Goal: Information Seeking & Learning: Learn about a topic

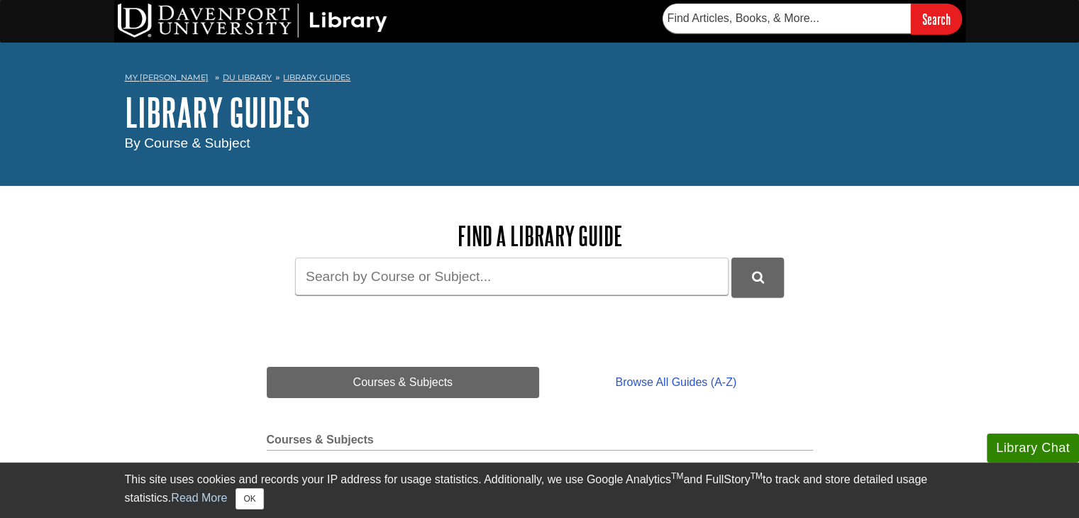
click at [265, 514] on div "This site uses cookies and records your IP address for usage statistics. Additi…" at bounding box center [540, 490] width 830 height 55
click at [255, 494] on button "OK" at bounding box center [250, 498] width 28 height 21
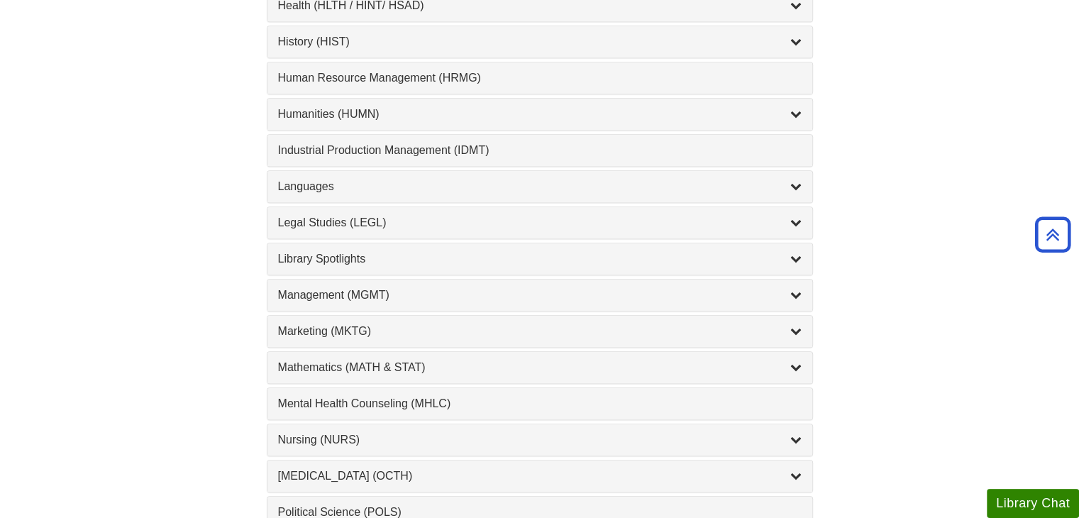
scroll to position [1047, 0]
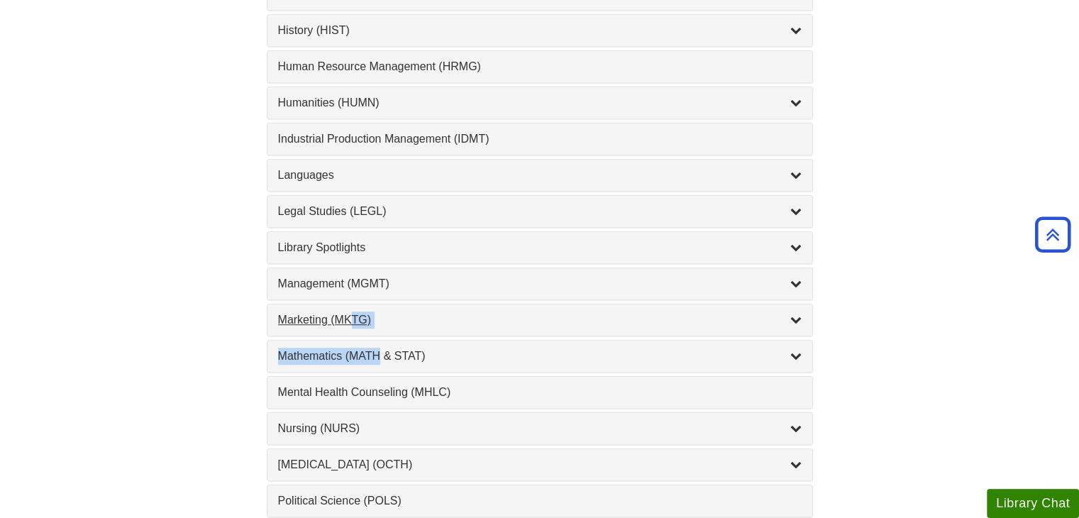
drag, startPoint x: 380, startPoint y: 333, endPoint x: 349, endPoint y: 316, distance: 34.9
click at [349, 316] on div "1 Student Guide to Using the Library , 1 guides Welcome to the Digital Library!…" at bounding box center [540, 157] width 546 height 1444
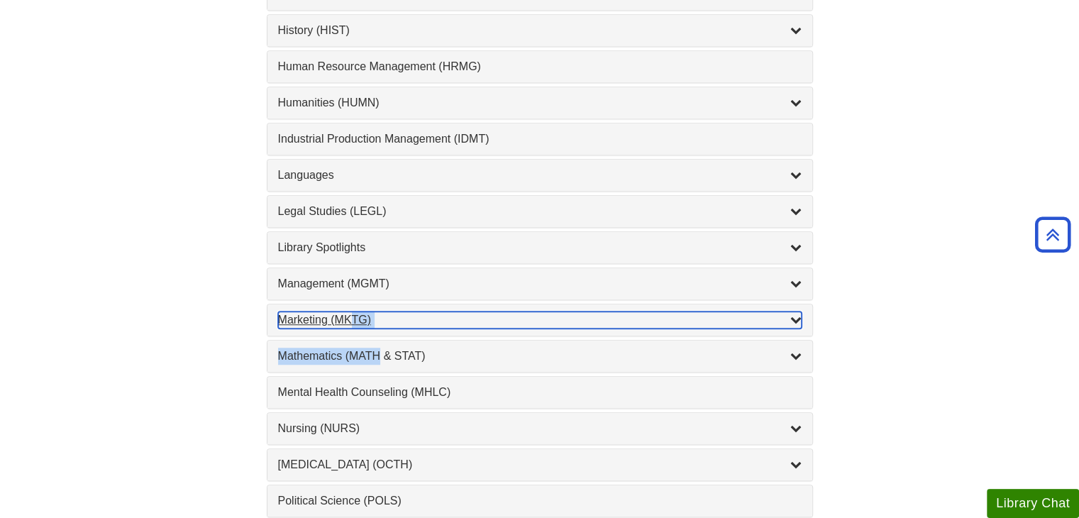
click at [310, 311] on div "Marketing (MKTG) , 4 guides" at bounding box center [540, 319] width 524 height 17
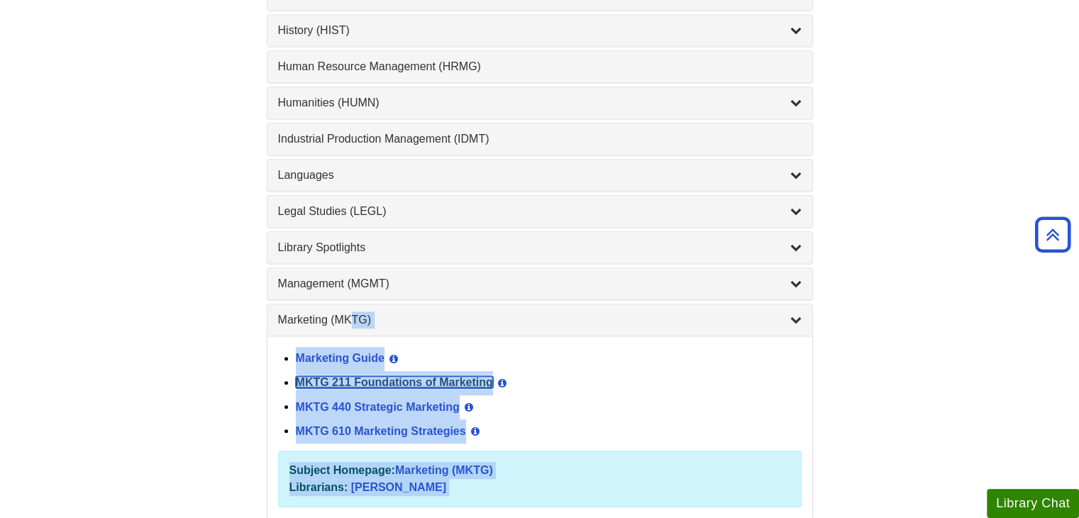
click at [319, 376] on link "MKTG 211 Foundations of Marketing" at bounding box center [394, 382] width 197 height 12
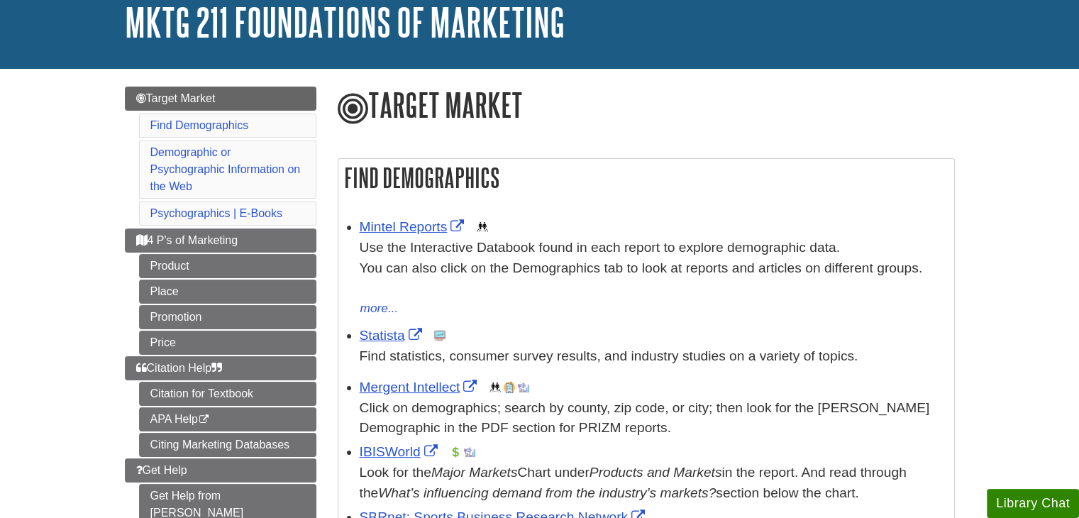
scroll to position [93, 0]
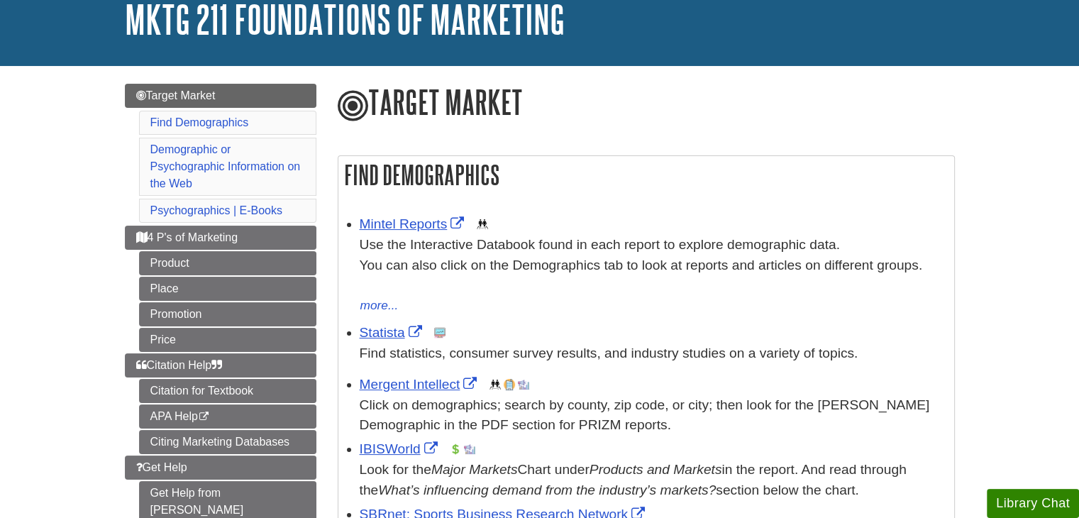
drag, startPoint x: 1078, startPoint y: 45, endPoint x: 1089, endPoint y: 92, distance: 48.0
click at [882, 103] on h1 "Target Market" at bounding box center [646, 104] width 617 height 40
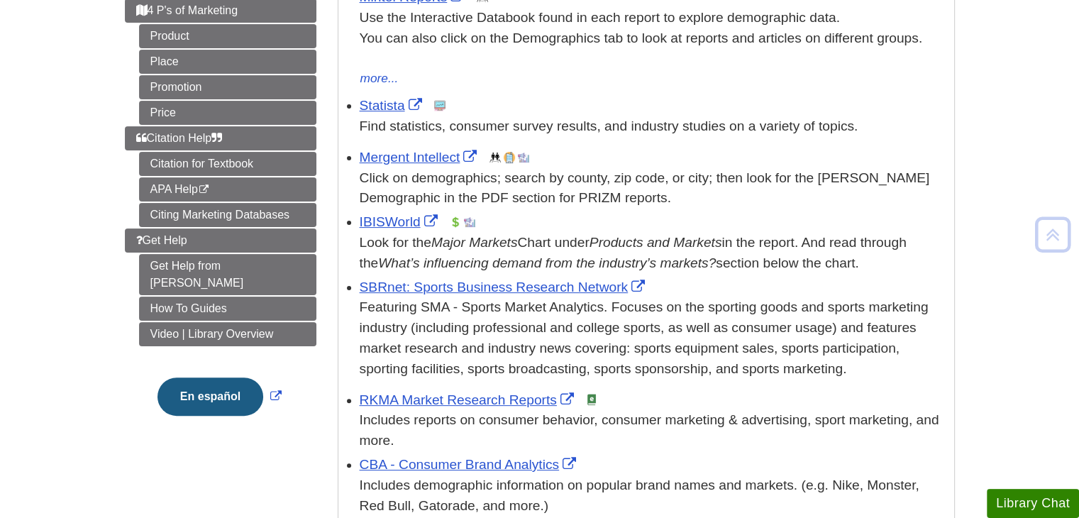
scroll to position [322, 0]
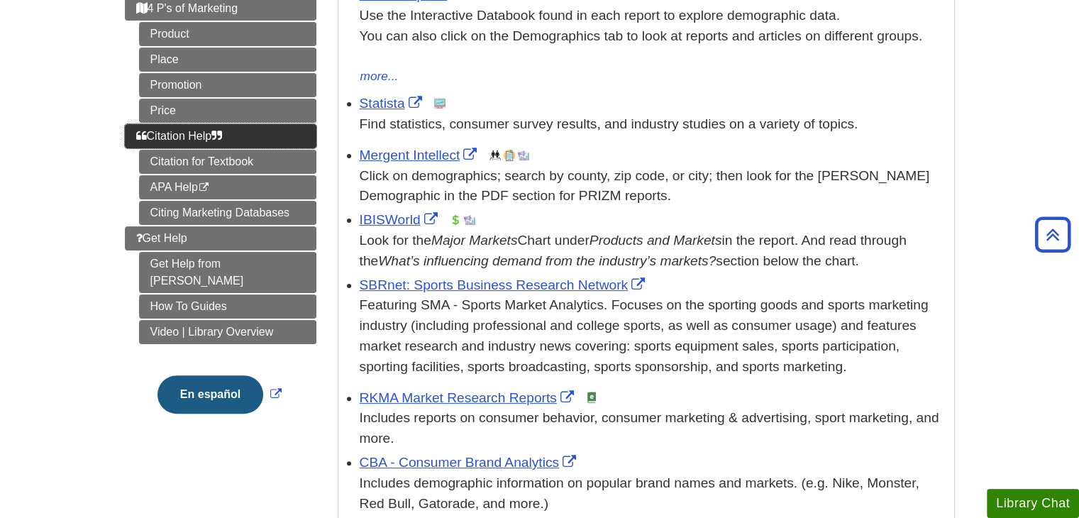
click at [165, 137] on span "Citation Help" at bounding box center [179, 136] width 87 height 12
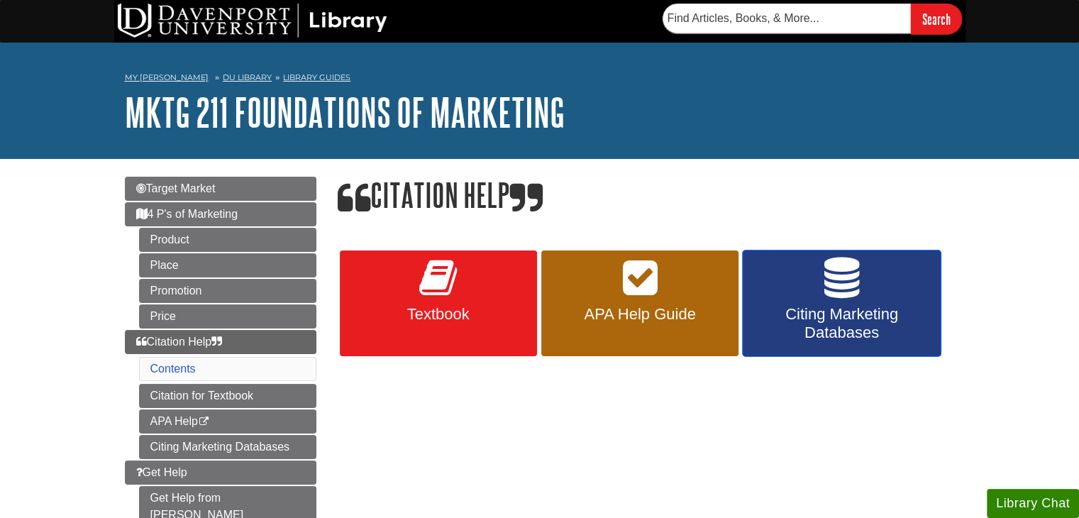
click at [778, 282] on link "Citing Marketing Databases" at bounding box center [841, 303] width 197 height 106
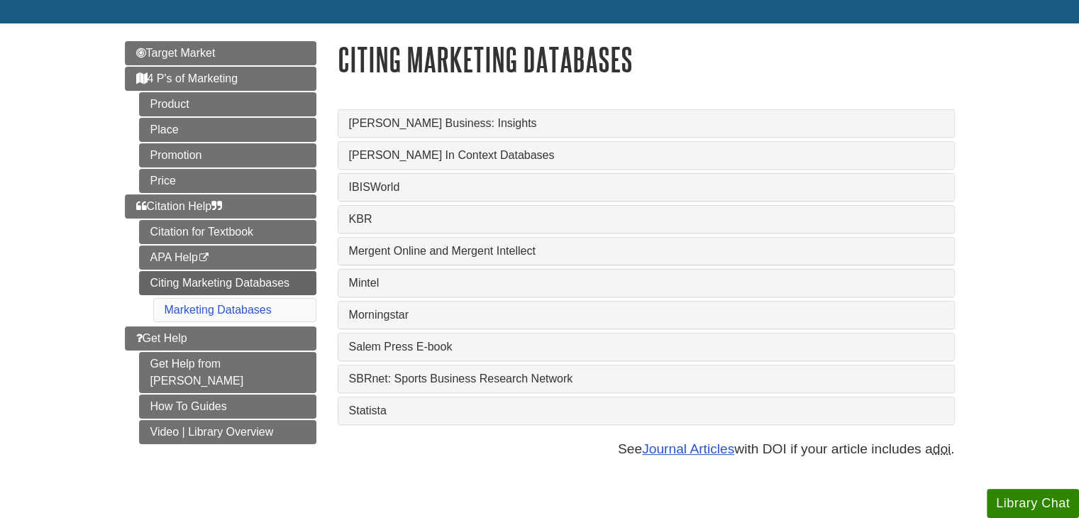
scroll to position [142, 0]
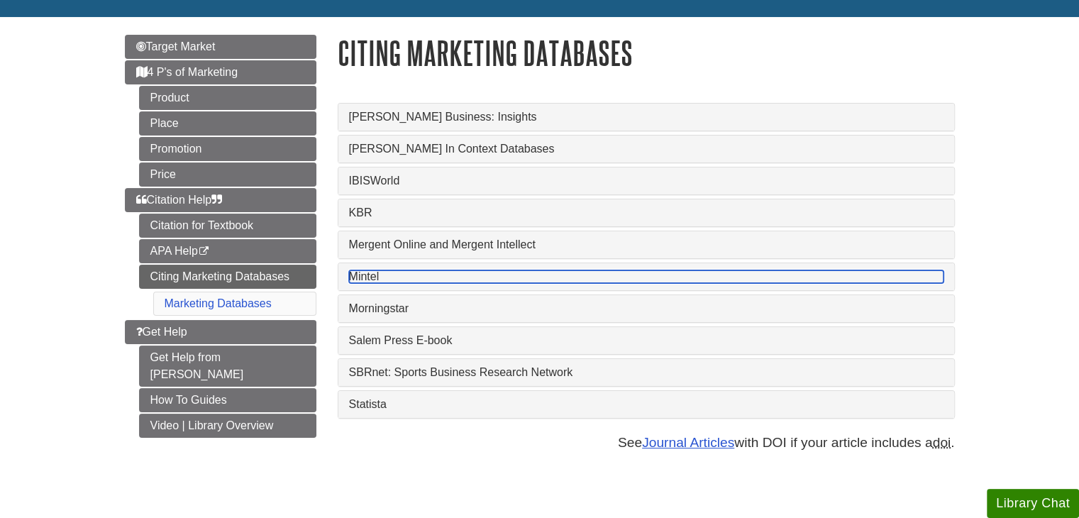
click at [601, 282] on link "Mintel" at bounding box center [646, 276] width 595 height 13
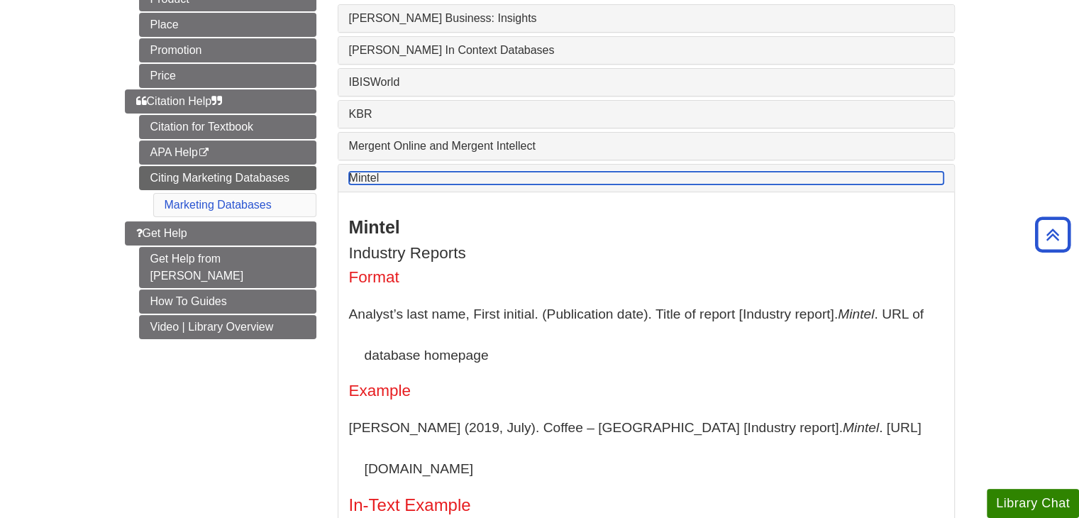
scroll to position [238, 0]
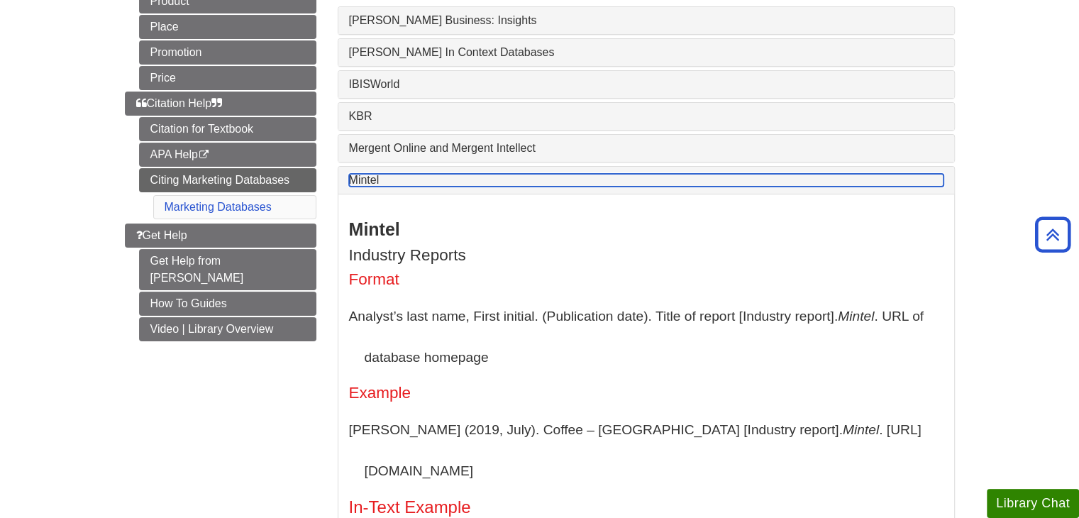
click at [780, 183] on link "Mintel" at bounding box center [646, 180] width 595 height 13
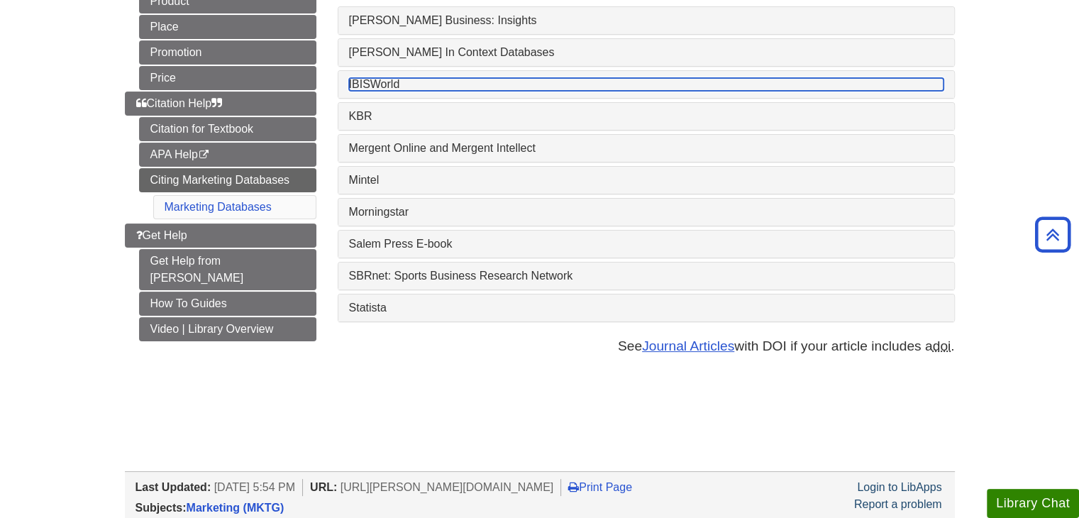
click at [775, 91] on link "IBISWorld" at bounding box center [646, 84] width 595 height 13
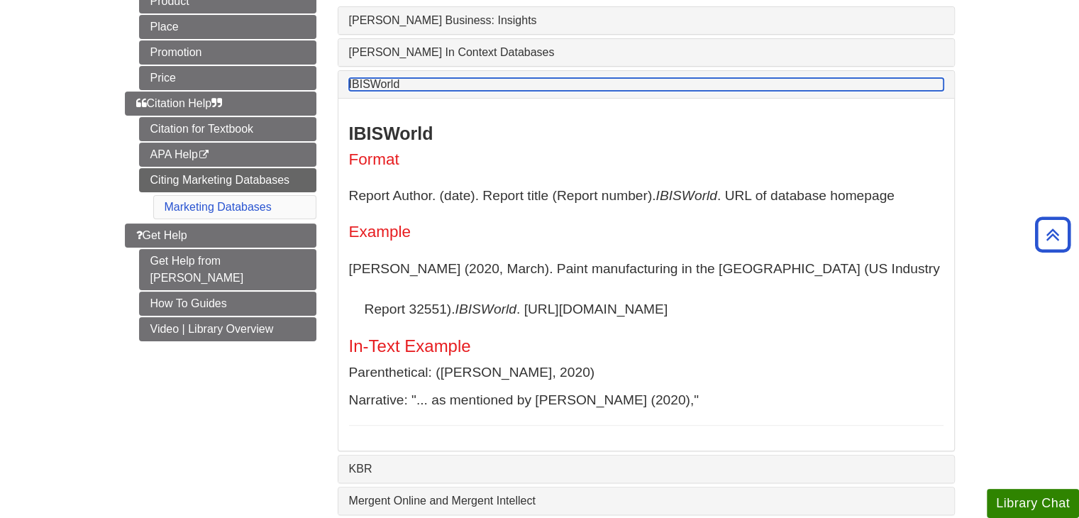
click at [775, 91] on link "IBISWorld" at bounding box center [646, 84] width 595 height 13
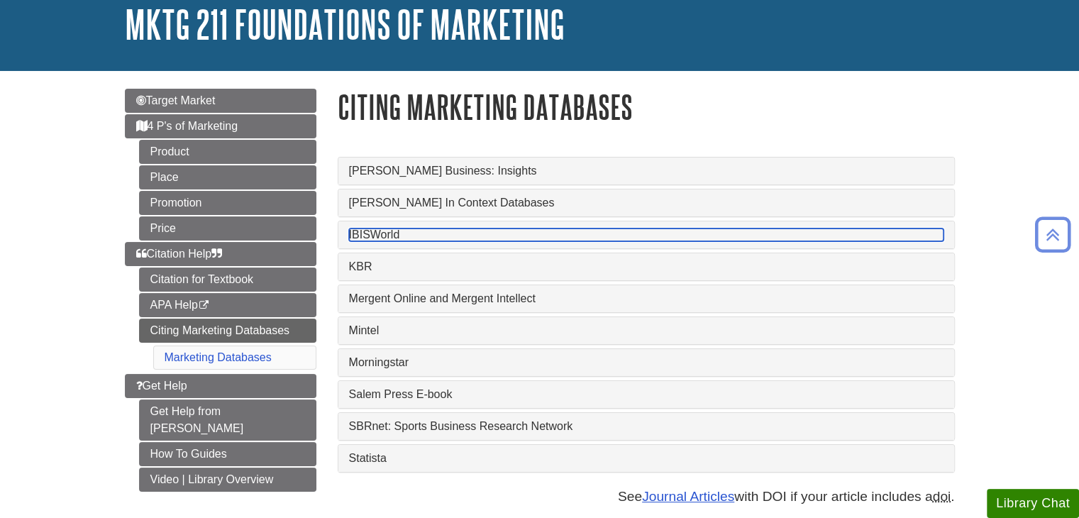
scroll to position [48, 0]
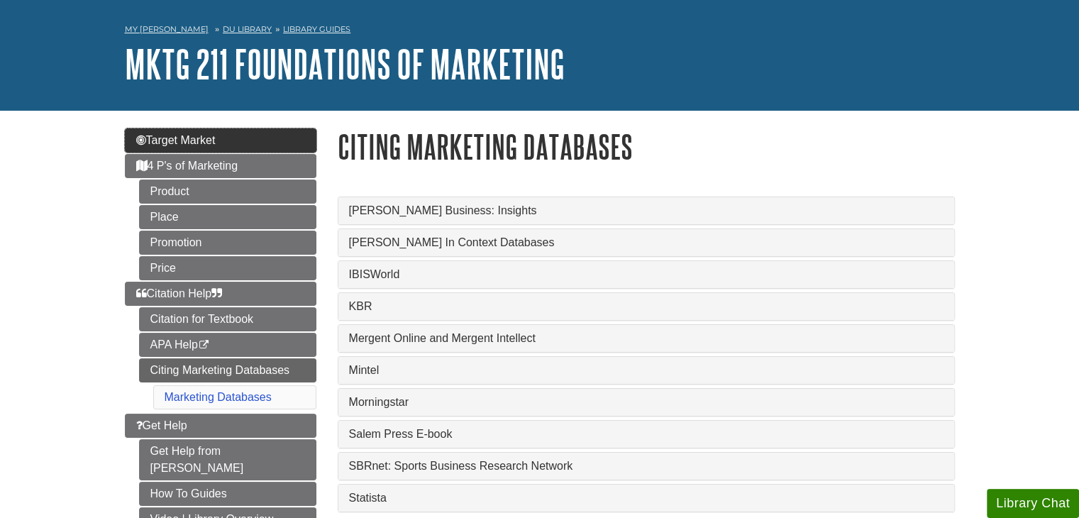
click at [250, 144] on link "Target Market" at bounding box center [221, 140] width 192 height 24
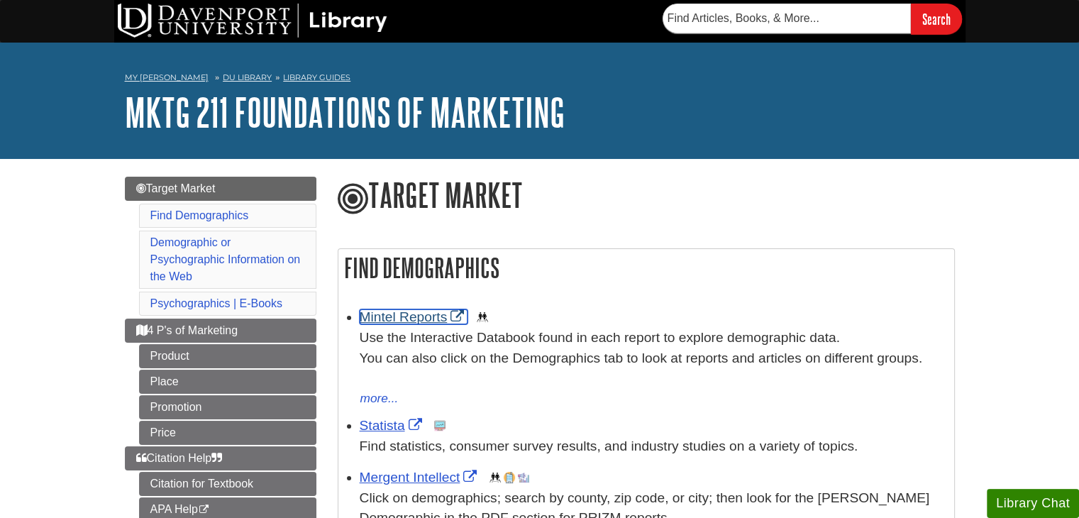
click at [413, 314] on link "Mintel Reports" at bounding box center [414, 316] width 109 height 15
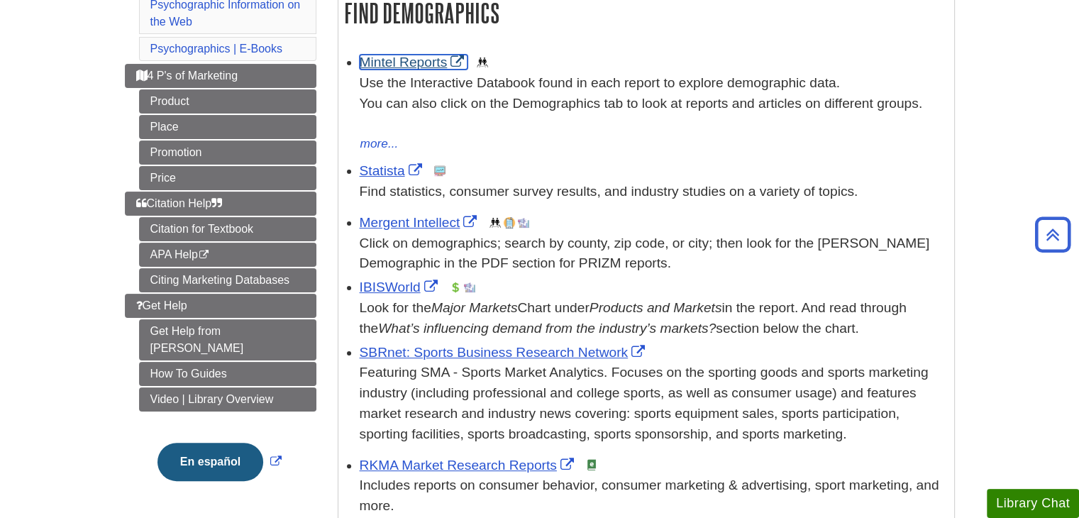
scroll to position [272, 0]
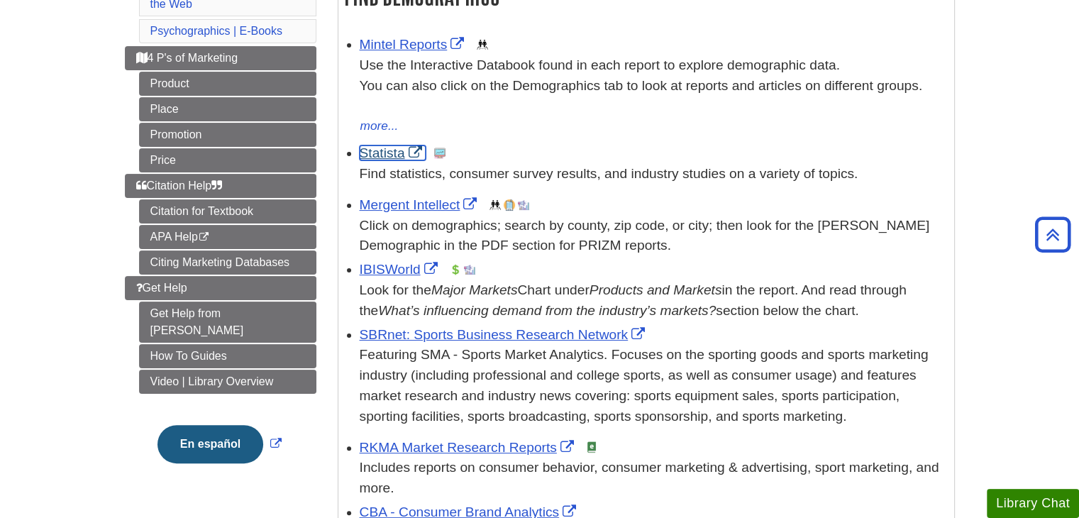
click at [380, 156] on link "Statista" at bounding box center [393, 152] width 66 height 15
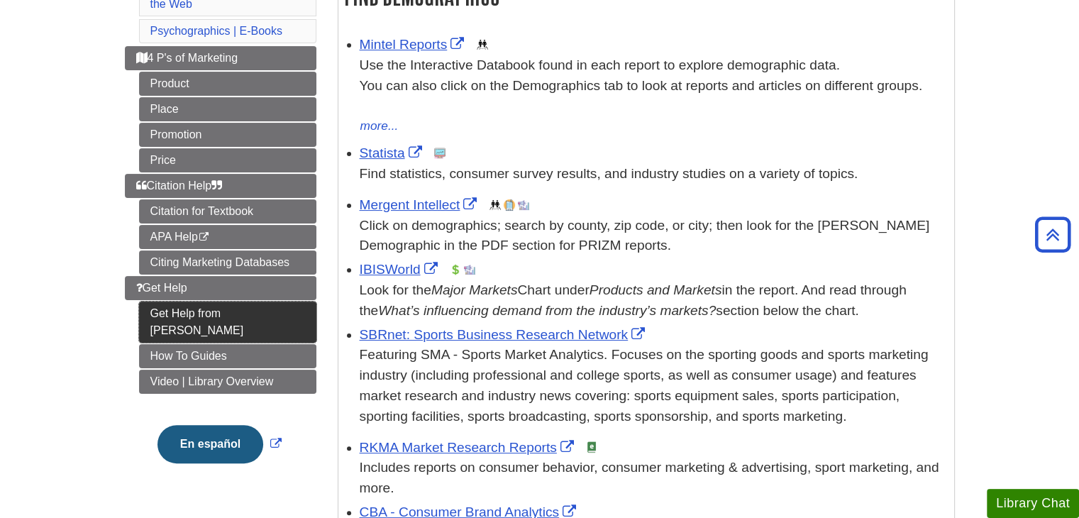
click at [167, 311] on link "Get Help from [PERSON_NAME]" at bounding box center [227, 322] width 177 height 41
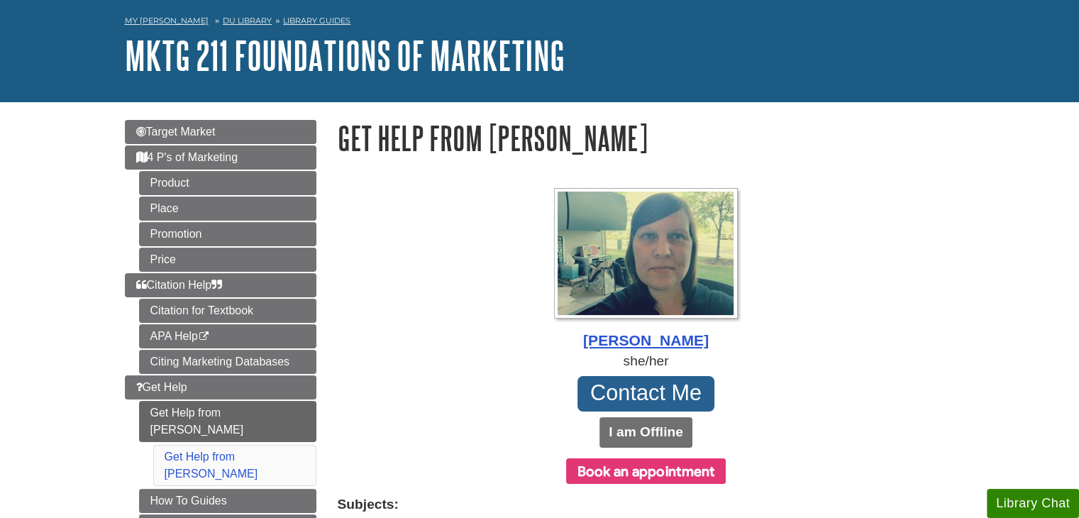
scroll to position [85, 0]
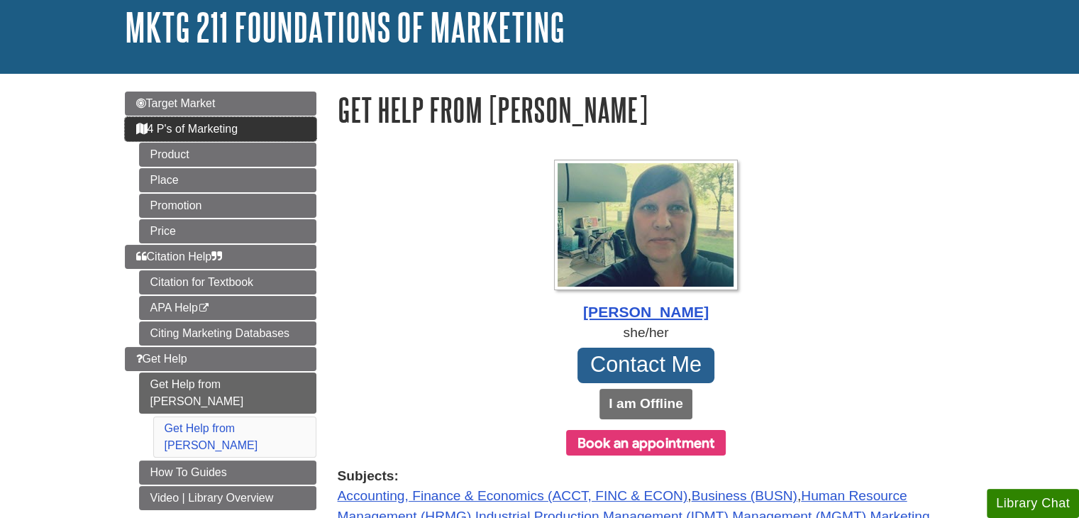
click at [196, 133] on span "4 P's of Marketing" at bounding box center [187, 129] width 102 height 12
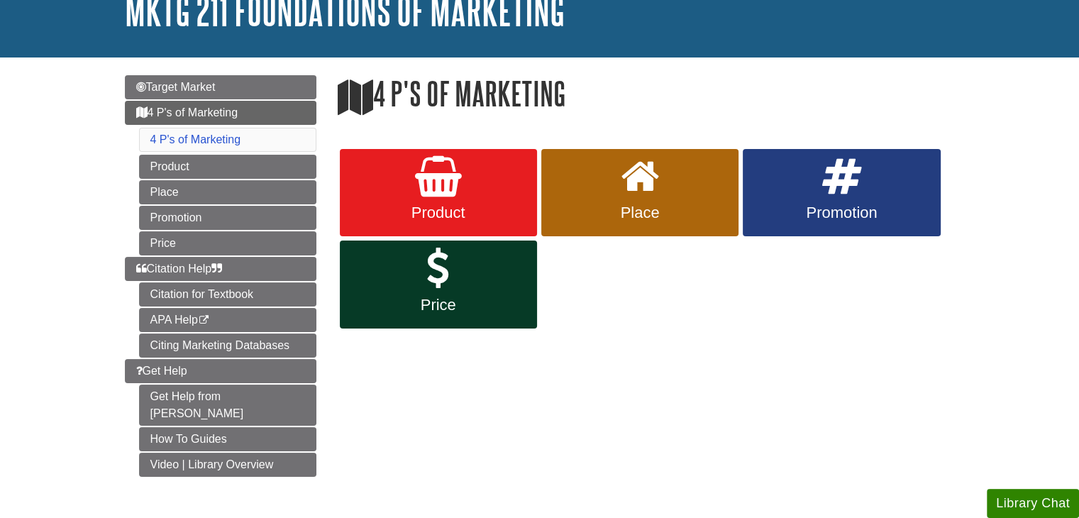
scroll to position [104, 0]
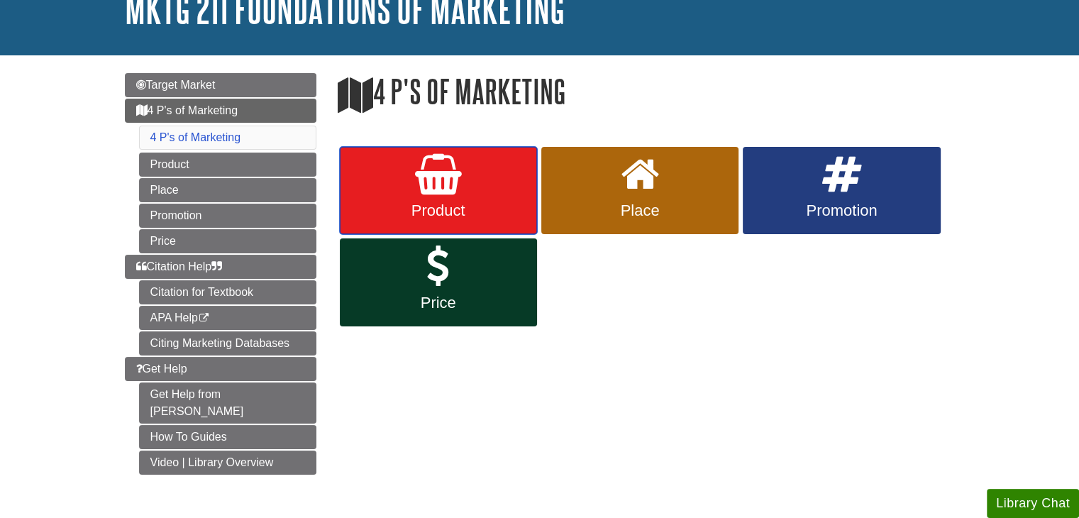
click at [473, 212] on span "Product" at bounding box center [438, 210] width 176 height 18
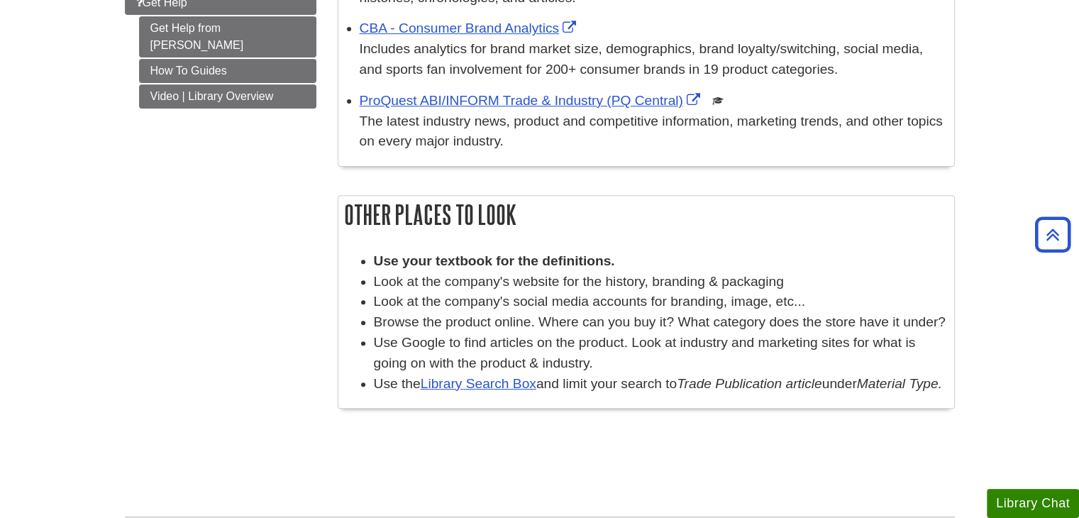
scroll to position [494, 0]
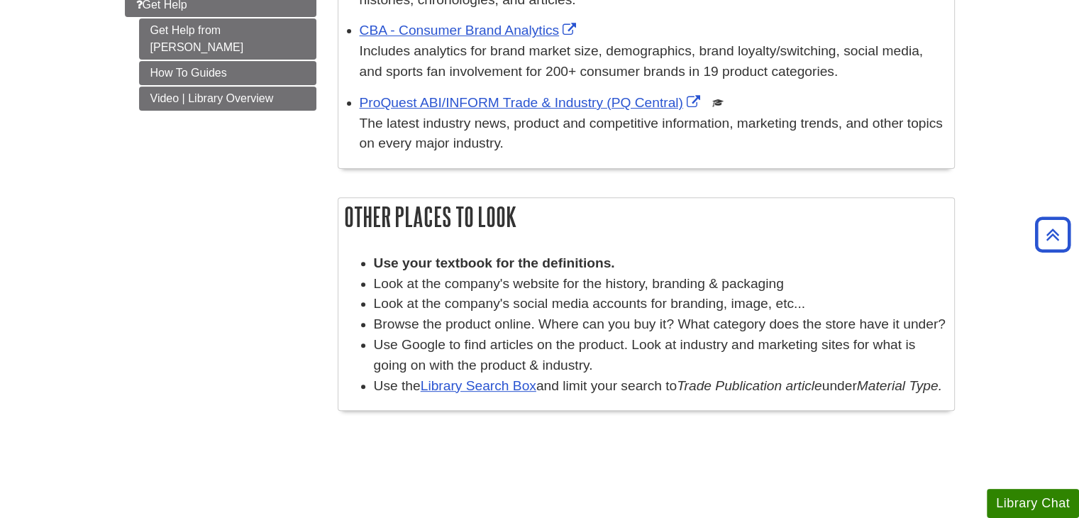
drag, startPoint x: 1057, startPoint y: 292, endPoint x: 1083, endPoint y: 297, distance: 26.2
click at [1078, 297] on html "Skip to Main Content Search My Davenport DU Library Library Guides MKTG 211 Fou…" at bounding box center [539, 162] width 1079 height 1313
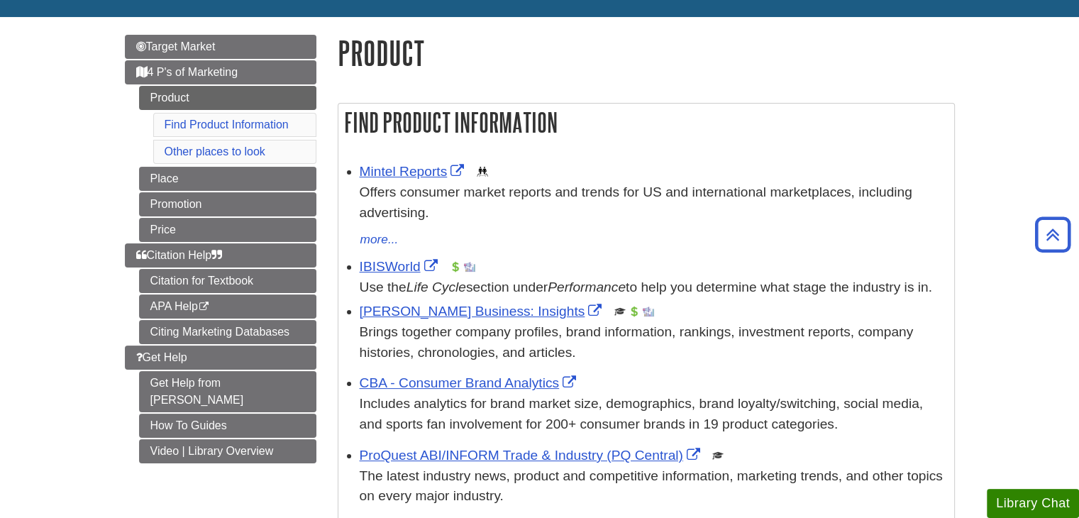
scroll to position [141, 0]
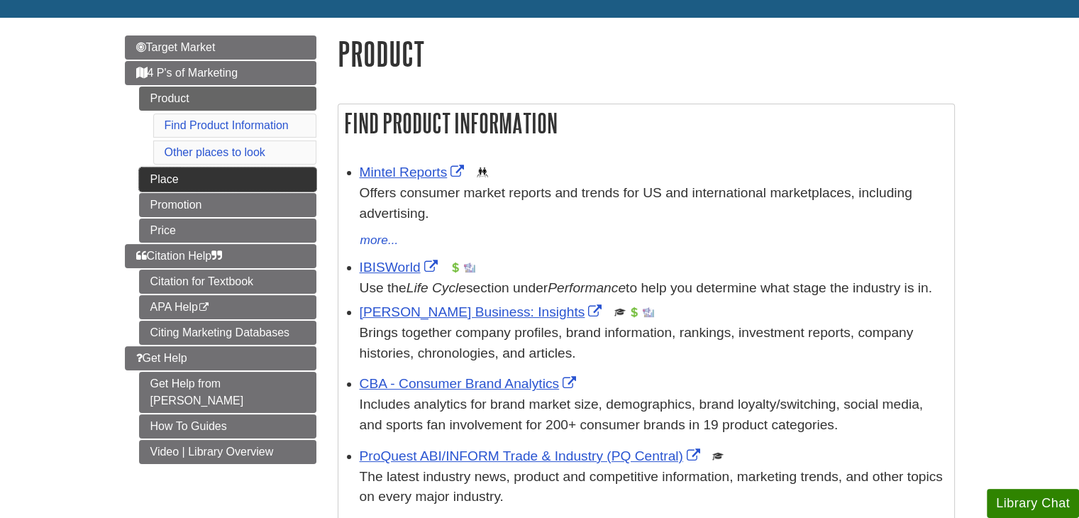
click at [298, 182] on link "Place" at bounding box center [227, 179] width 177 height 24
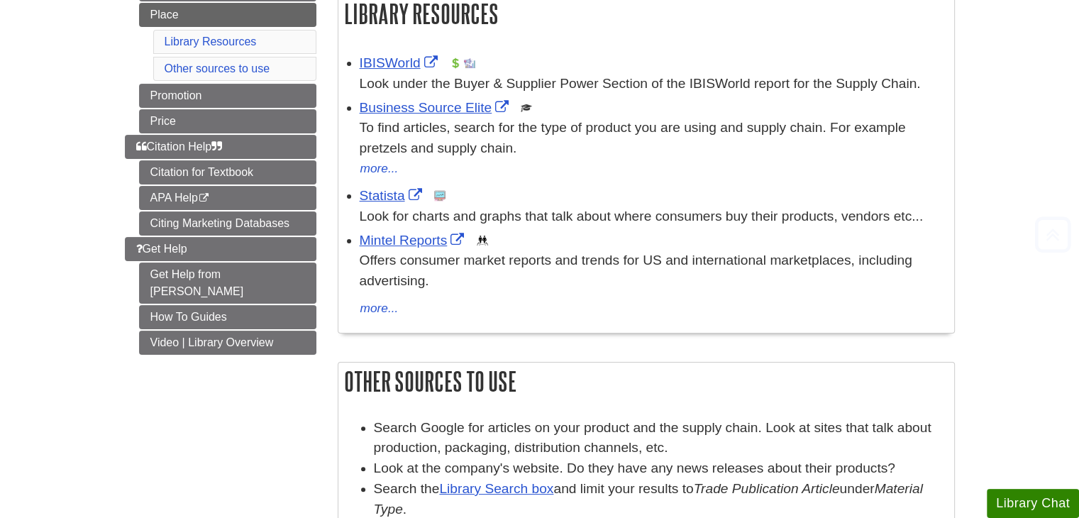
scroll to position [284, 0]
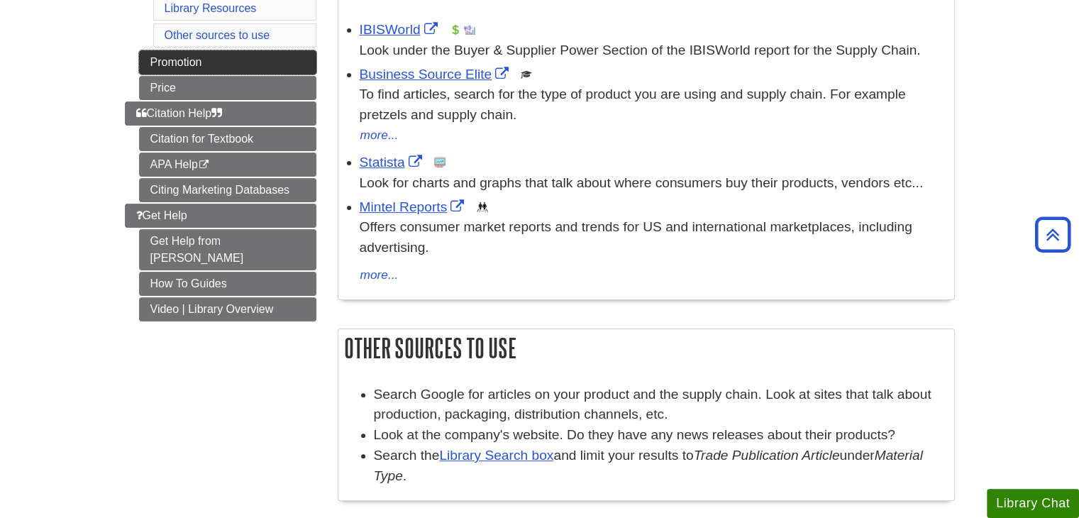
click at [233, 70] on link "Promotion" at bounding box center [227, 62] width 177 height 24
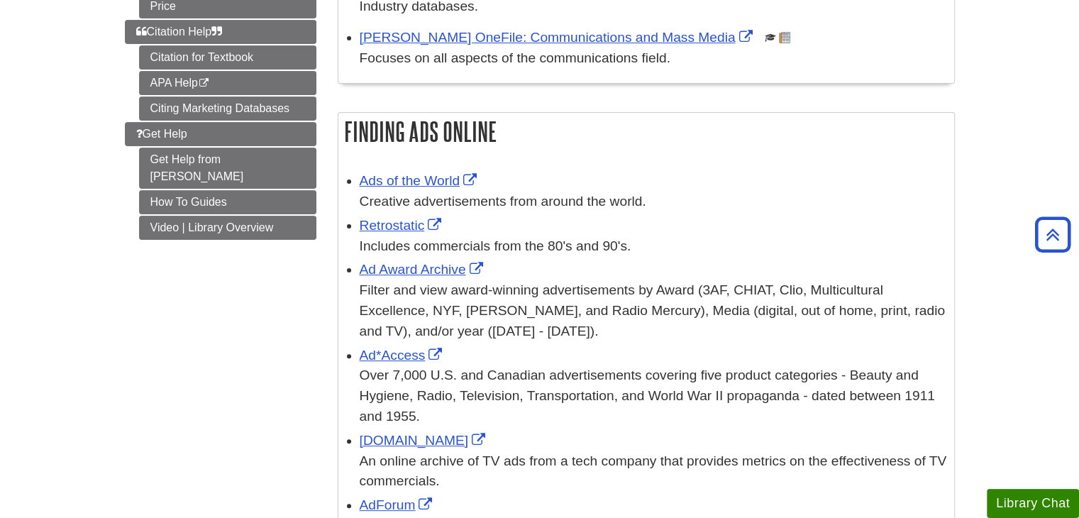
scroll to position [341, 0]
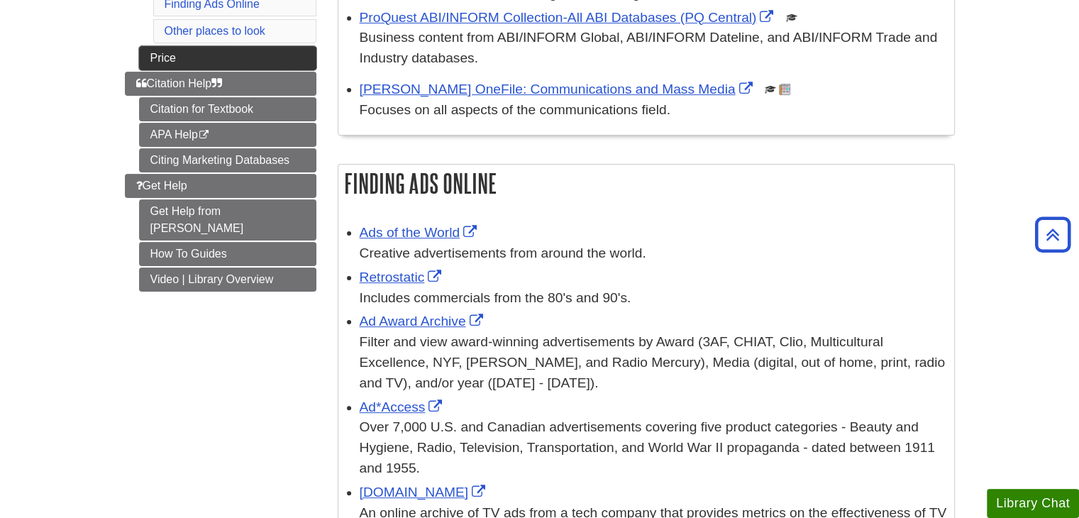
click at [244, 46] on link "Price" at bounding box center [227, 58] width 177 height 24
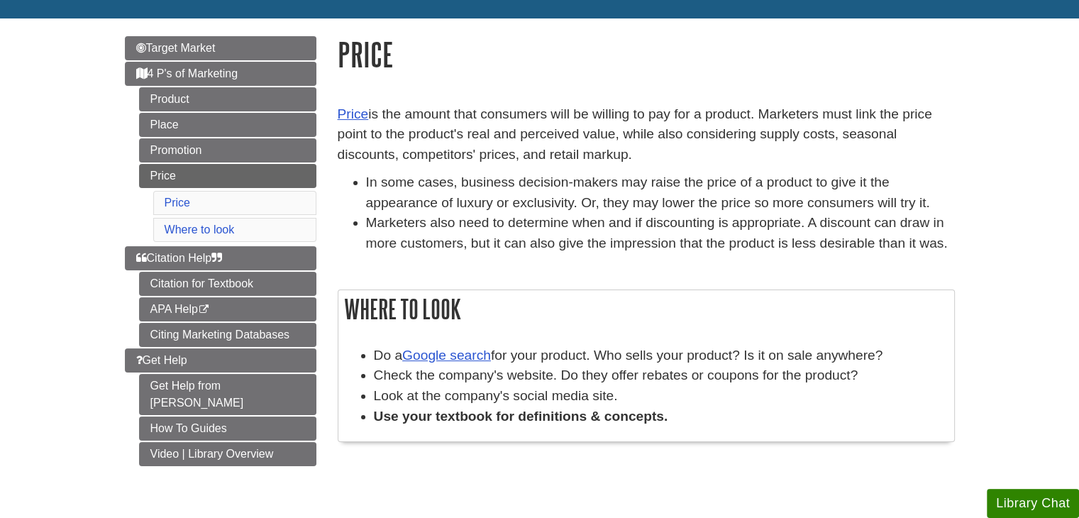
scroll to position [142, 0]
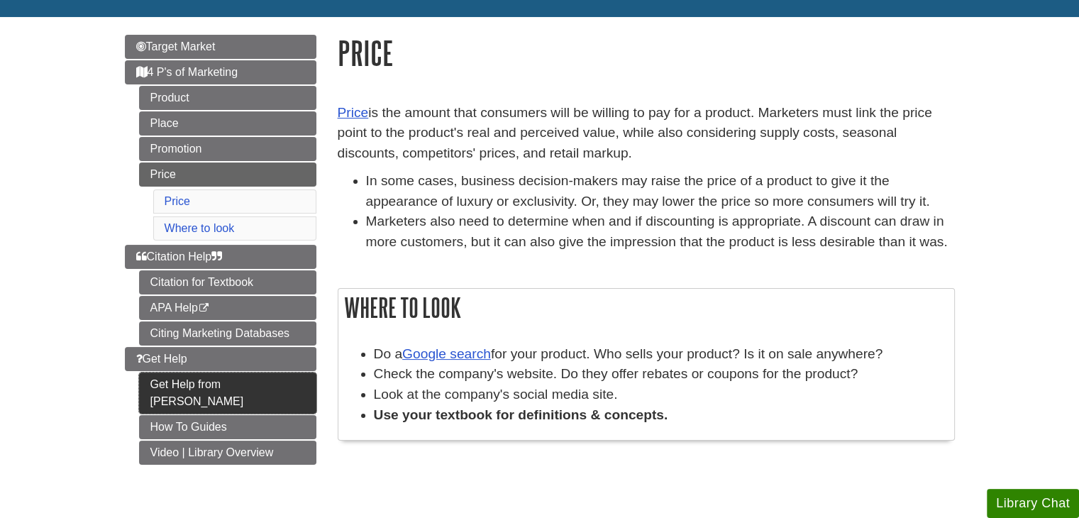
click at [176, 382] on link "Get Help from [PERSON_NAME]" at bounding box center [227, 392] width 177 height 41
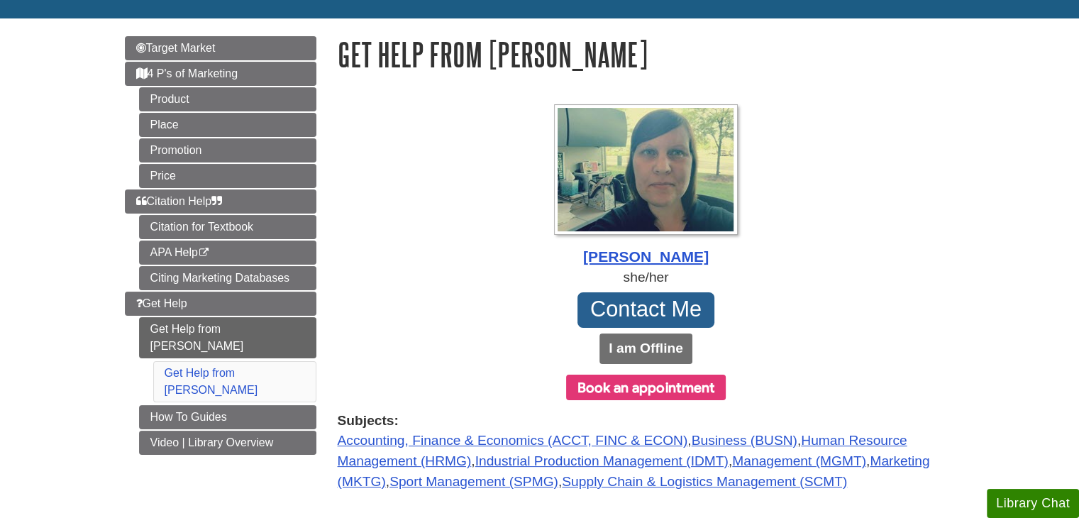
scroll to position [142, 0]
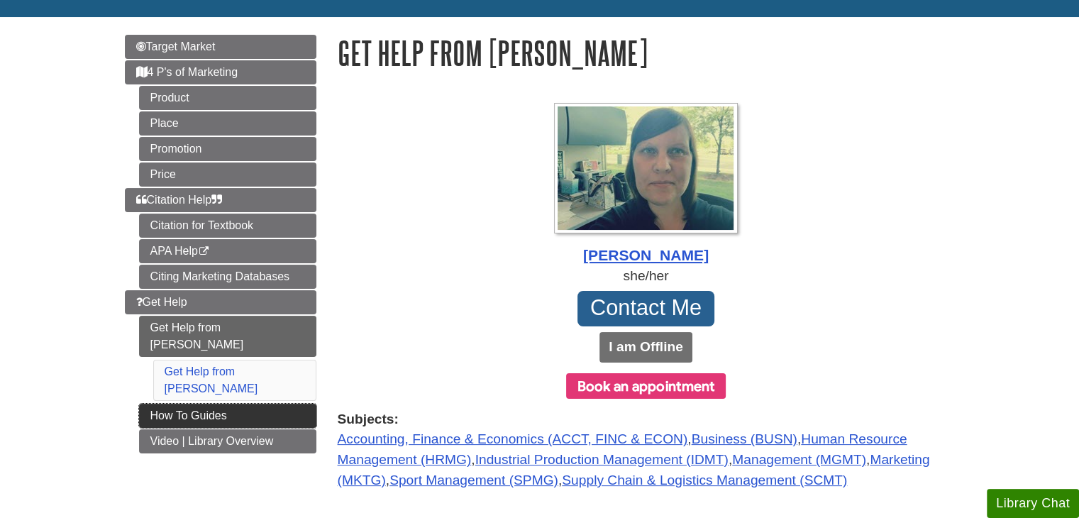
click at [284, 404] on link "How To Guides" at bounding box center [227, 416] width 177 height 24
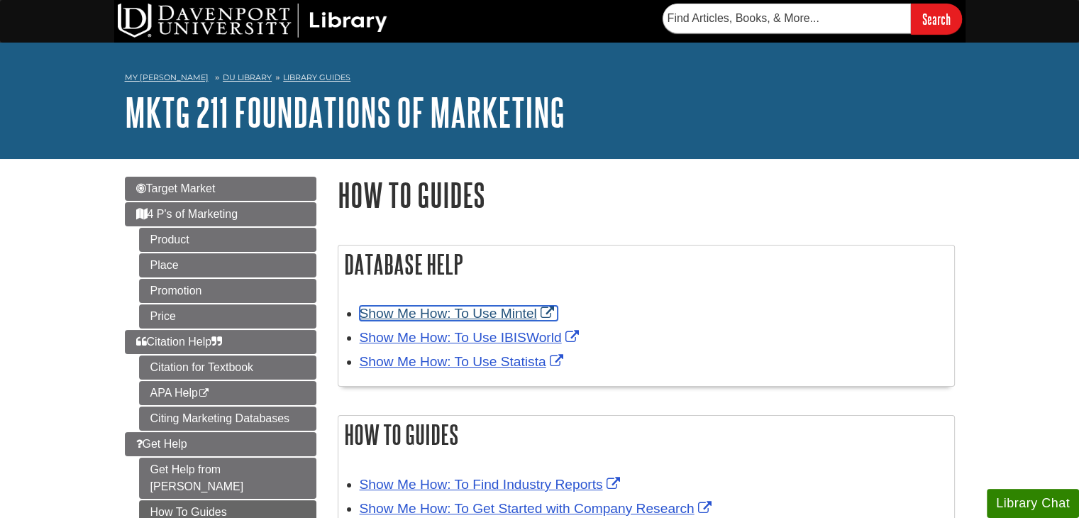
click at [490, 309] on link "Show Me How: To Use Mintel" at bounding box center [459, 313] width 198 height 15
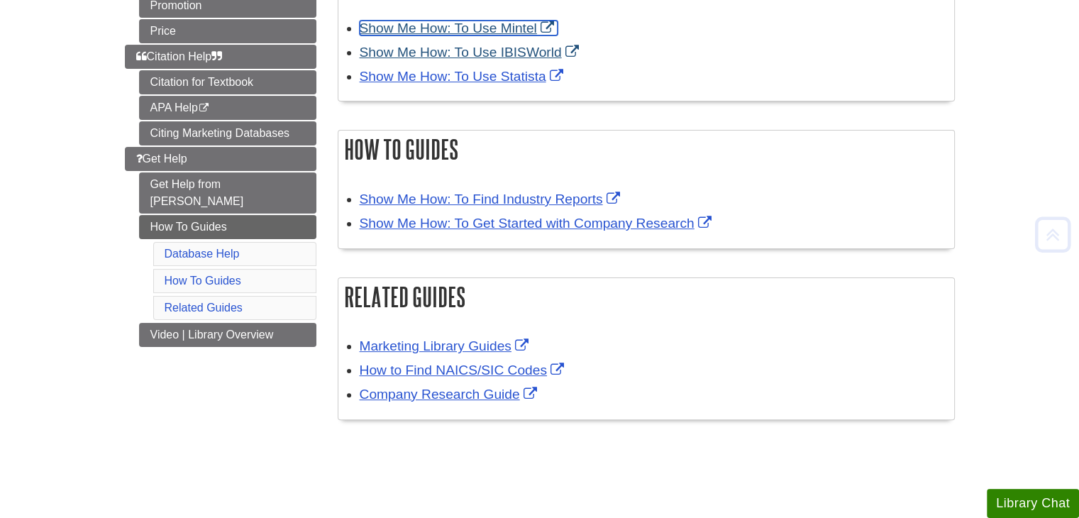
scroll to position [312, 0]
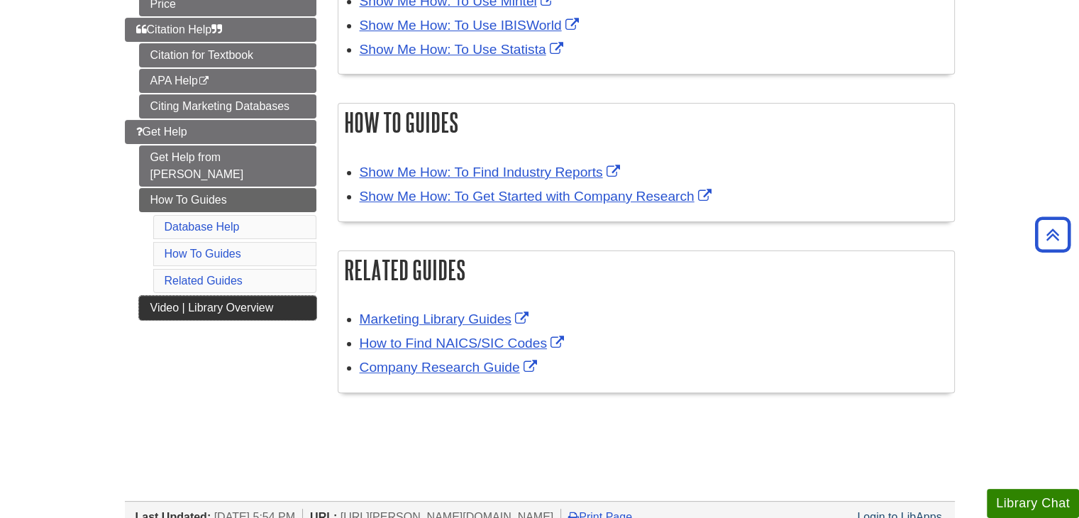
click at [199, 296] on link "Video | Library Overview" at bounding box center [227, 308] width 177 height 24
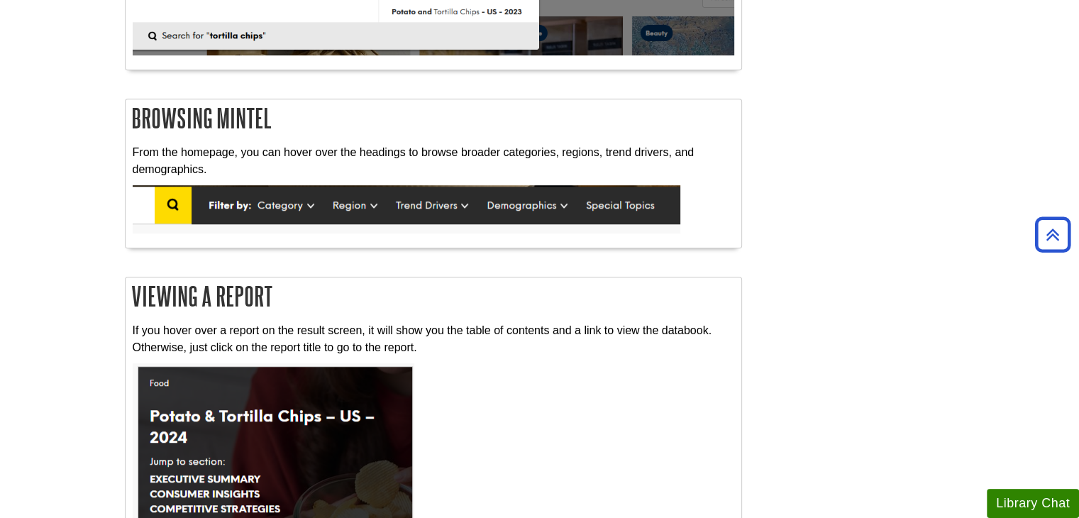
scroll to position [591, 0]
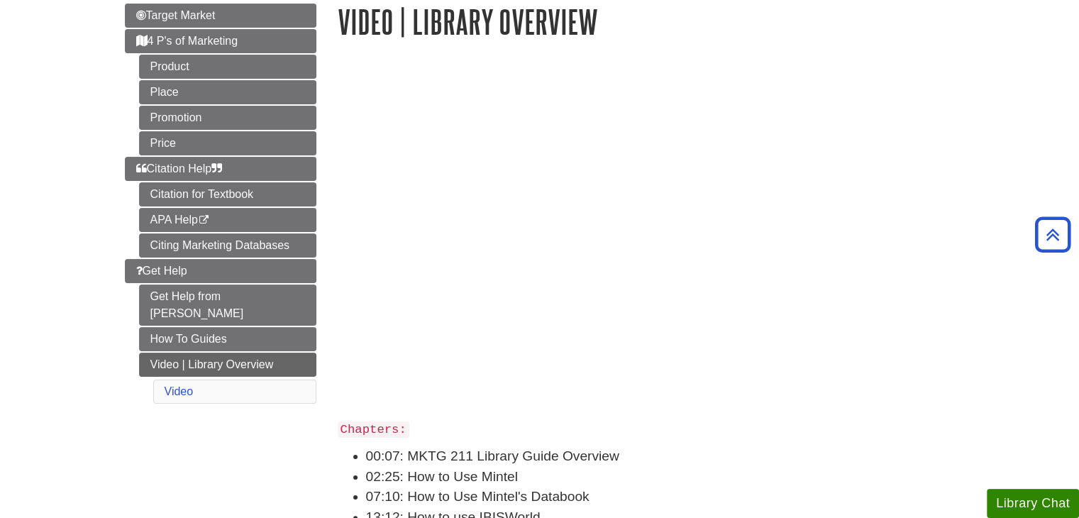
scroll to position [170, 0]
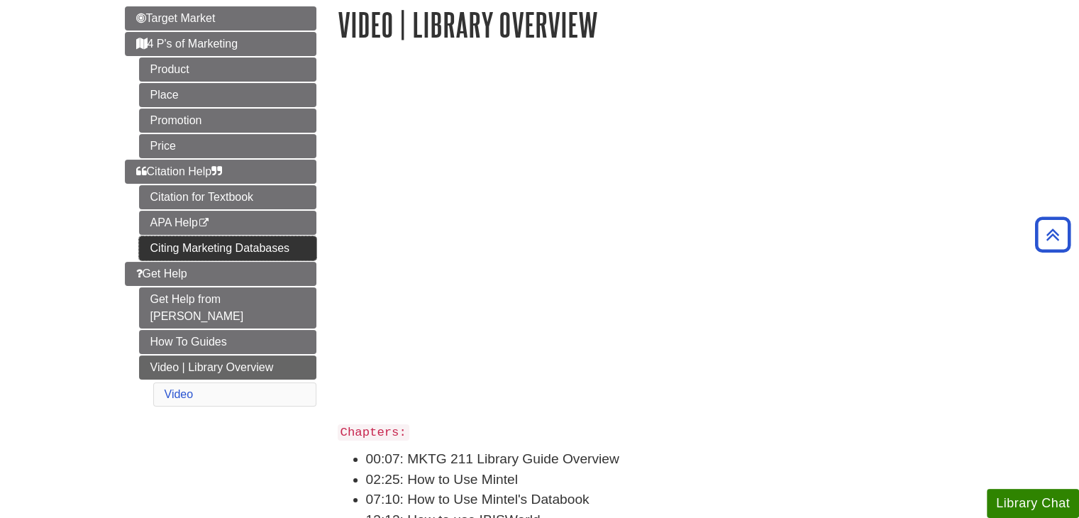
click at [189, 239] on link "Citing Marketing Databases" at bounding box center [227, 248] width 177 height 24
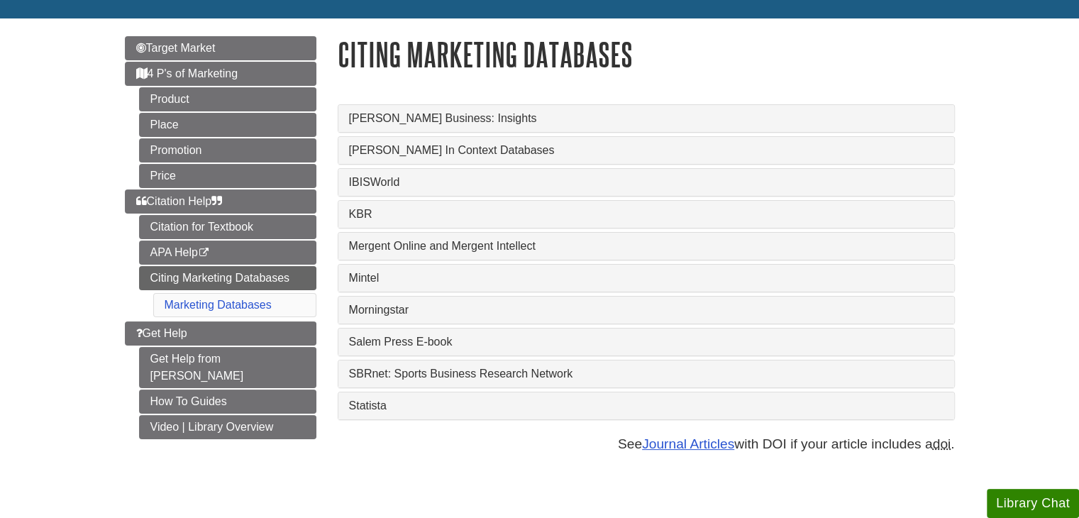
scroll to position [142, 0]
